Goal: Navigation & Orientation: Find specific page/section

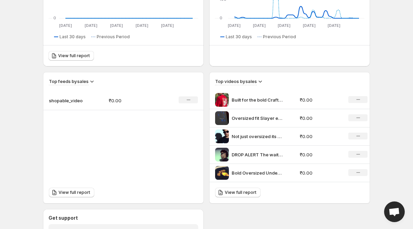
scroll to position [173, 0]
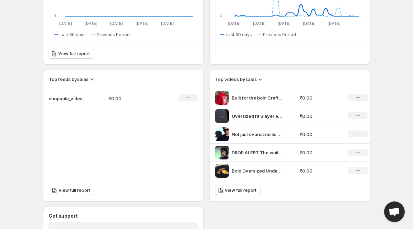
click at [261, 78] on icon at bounding box center [260, 79] width 7 height 7
click at [258, 90] on span "Sales" at bounding box center [256, 92] width 12 height 6
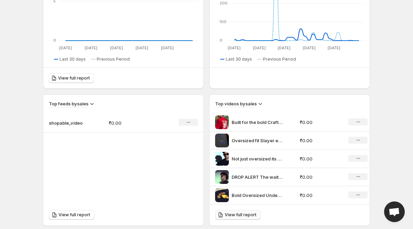
scroll to position [149, 0]
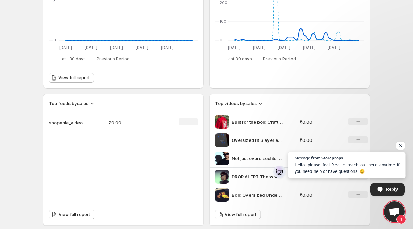
click at [344, 176] on span "Open chat" at bounding box center [346, 175] width 117 height 5
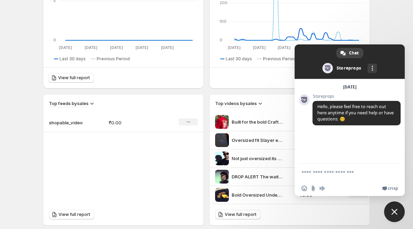
click at [387, 214] on span "Close chat" at bounding box center [394, 211] width 21 height 21
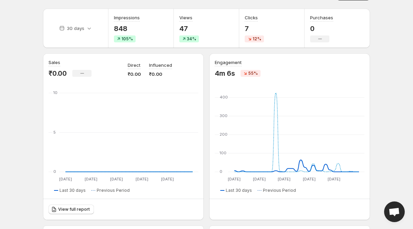
scroll to position [0, 0]
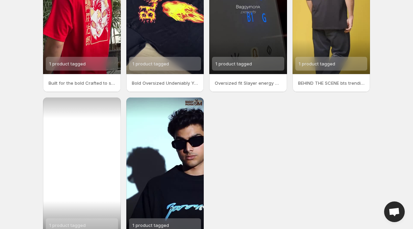
scroll to position [89, 0]
